Goal: Information Seeking & Learning: Learn about a topic

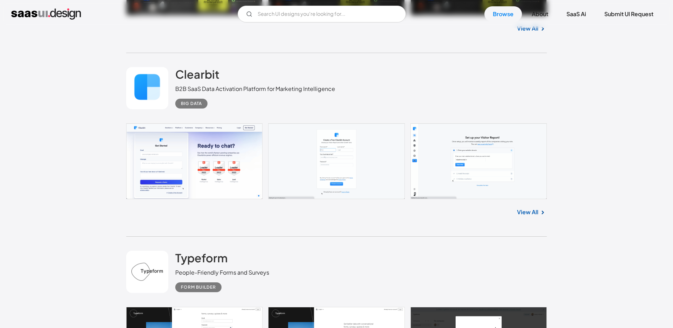
scroll to position [4817, 0]
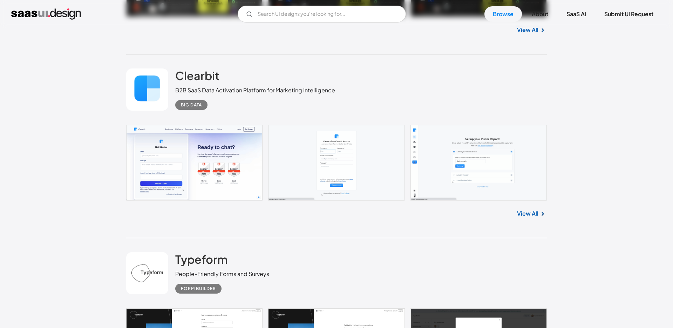
click at [452, 160] on link at bounding box center [336, 163] width 421 height 76
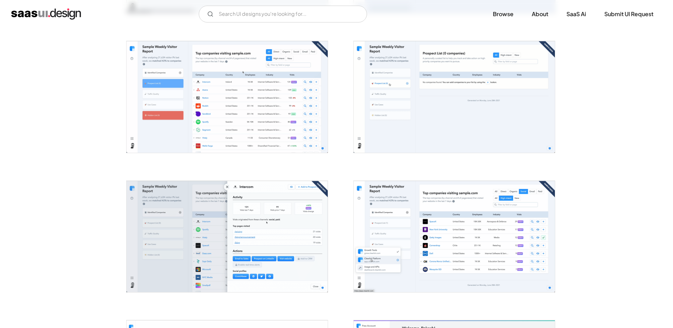
scroll to position [406, 0]
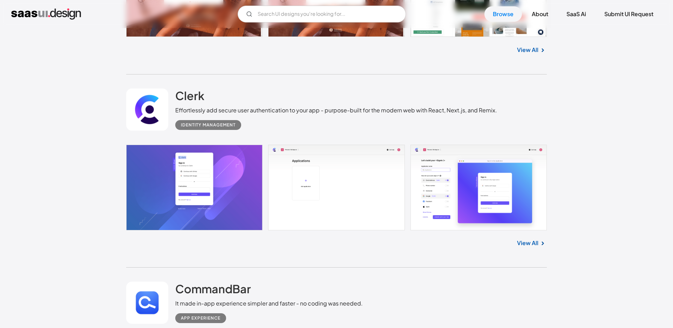
scroll to position [9614, 0]
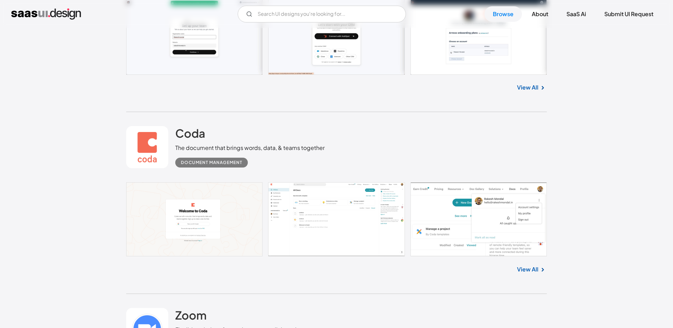
scroll to position [316, 0]
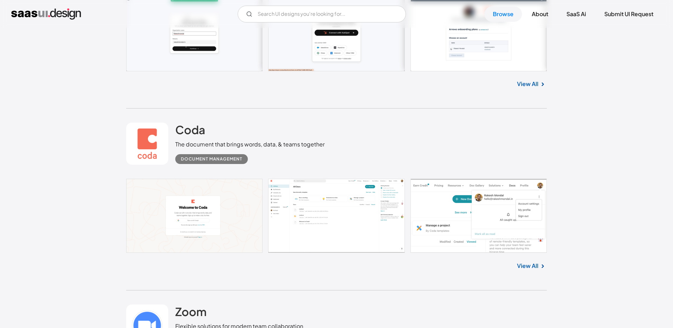
click at [231, 156] on div "Document Management" at bounding box center [211, 159] width 61 height 8
click at [229, 161] on div "Document Management" at bounding box center [211, 159] width 61 height 8
click at [148, 142] on link at bounding box center [147, 143] width 42 height 42
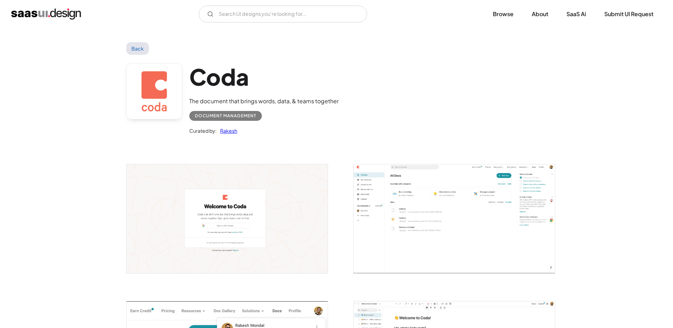
click at [224, 74] on h1 "Coda" at bounding box center [263, 76] width 149 height 27
click at [165, 87] on link at bounding box center [154, 91] width 56 height 56
